Goal: Task Accomplishment & Management: Use online tool/utility

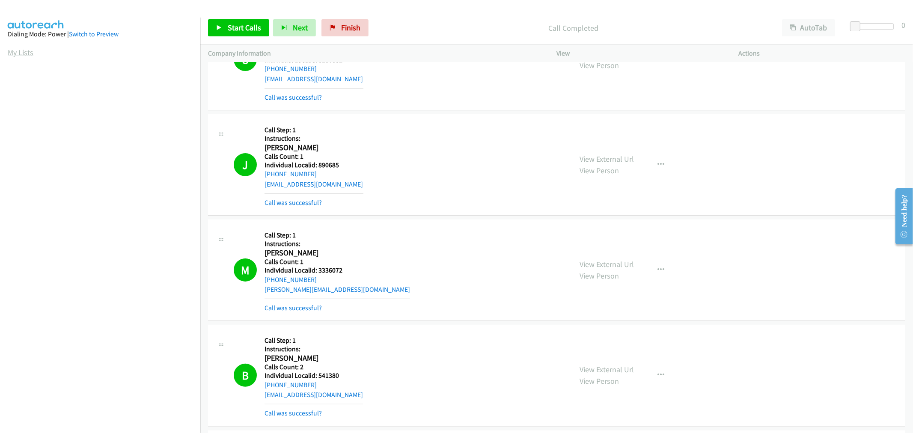
click at [23, 55] on link "My Lists" at bounding box center [21, 52] width 26 height 10
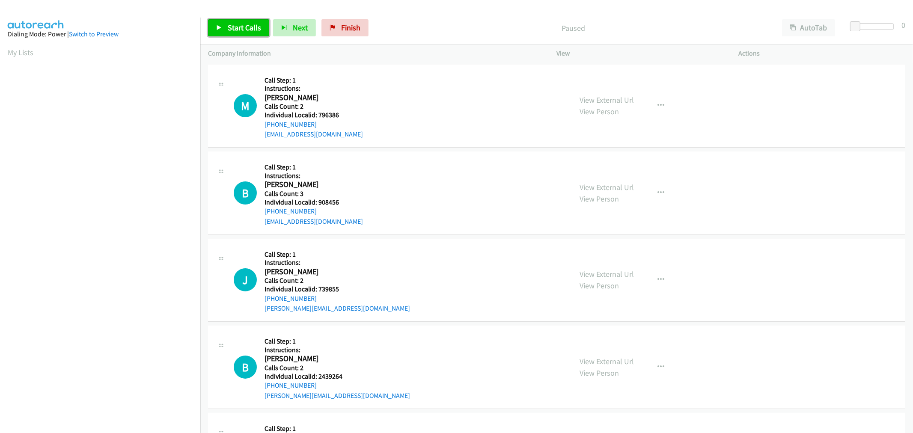
click at [254, 30] on span "Start Calls" at bounding box center [244, 28] width 33 height 10
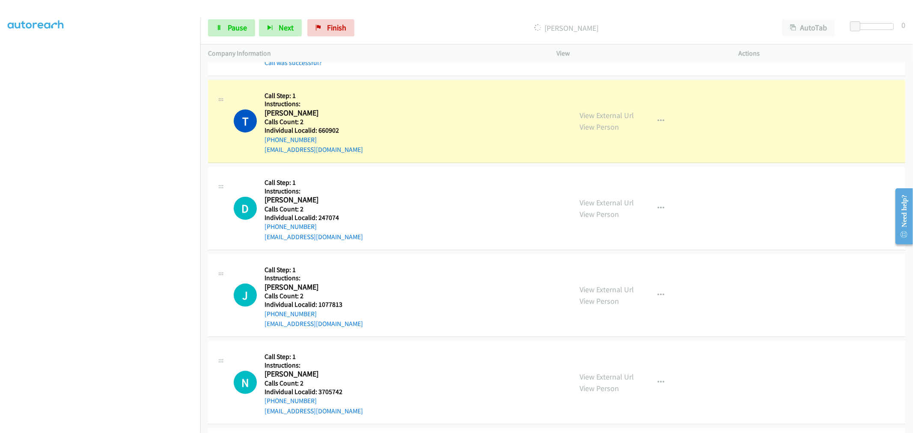
scroll to position [832, 0]
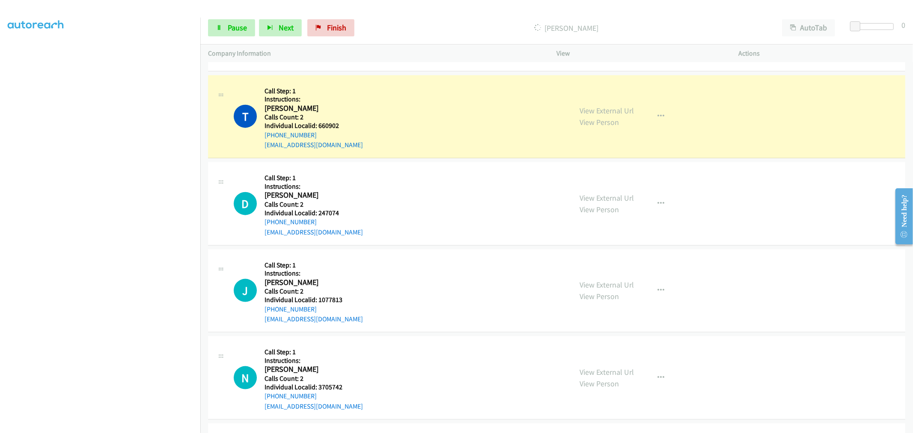
click at [326, 125] on h5 "Individual Localid: 660902" at bounding box center [313, 126] width 99 height 9
copy h5 "660902"
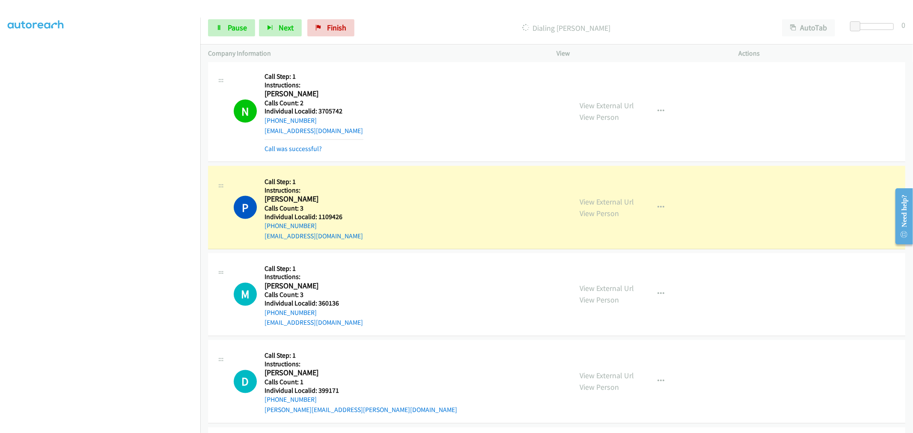
scroll to position [1200, 0]
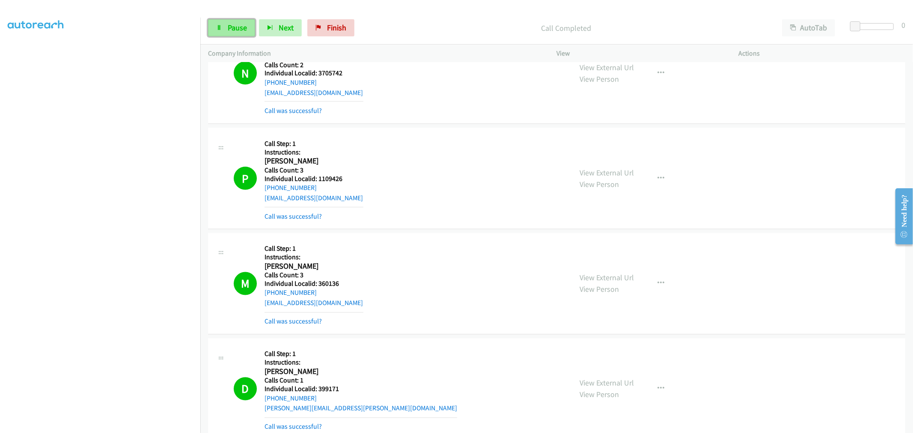
click at [225, 27] on link "Pause" at bounding box center [231, 27] width 47 height 17
click at [229, 32] on span "Start Calls" at bounding box center [244, 28] width 33 height 10
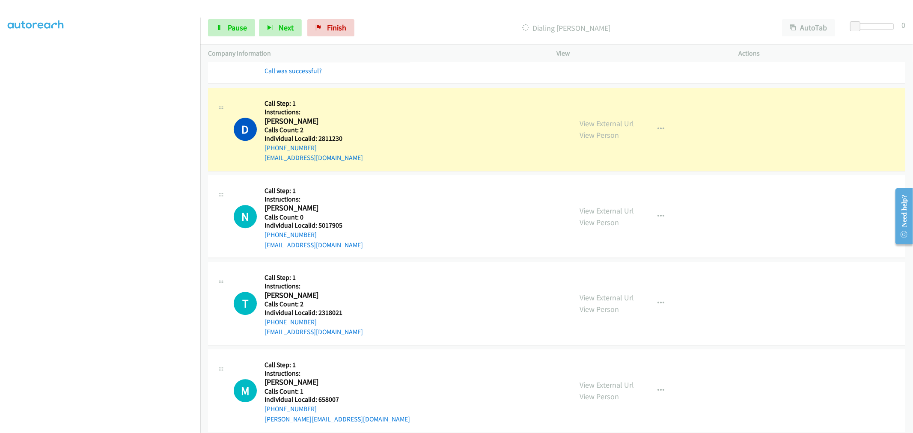
scroll to position [2068, 0]
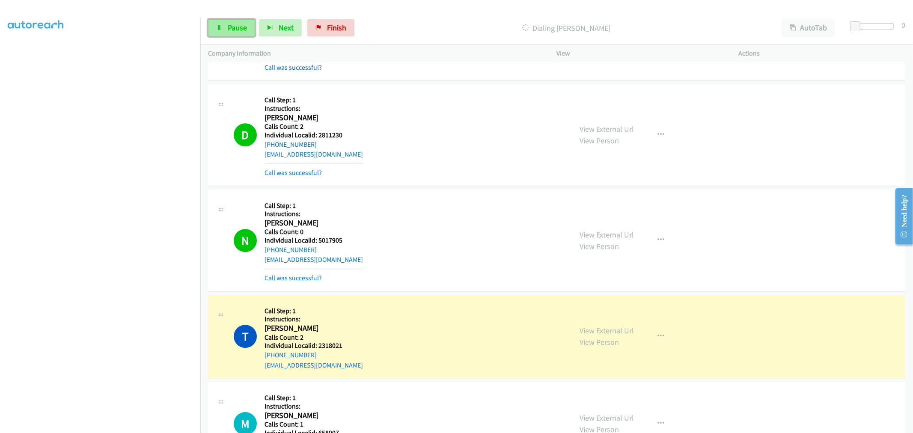
click at [224, 35] on link "Pause" at bounding box center [231, 27] width 47 height 17
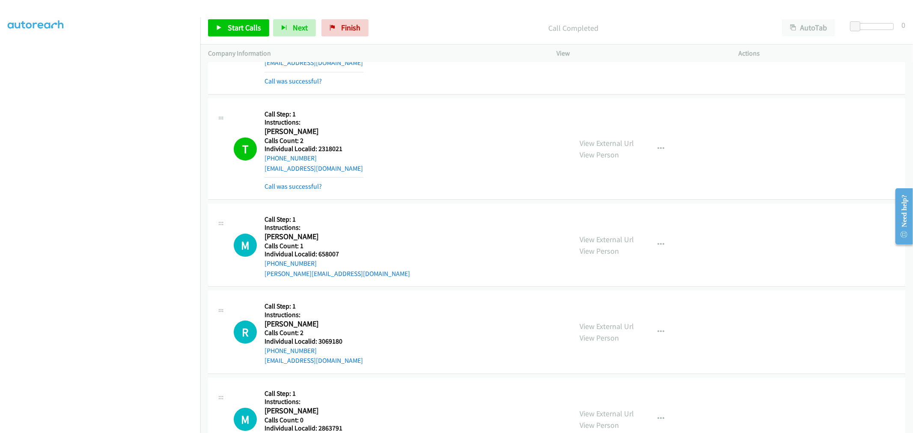
scroll to position [2317, 0]
